Goal: Find specific page/section: Find specific page/section

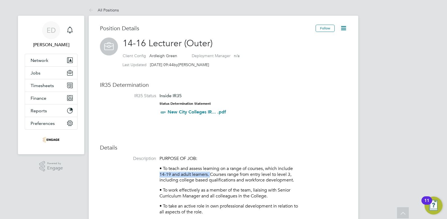
scroll to position [17, 38]
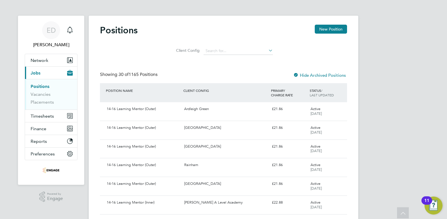
scroll to position [105, 0]
